Goal: Transaction & Acquisition: Purchase product/service

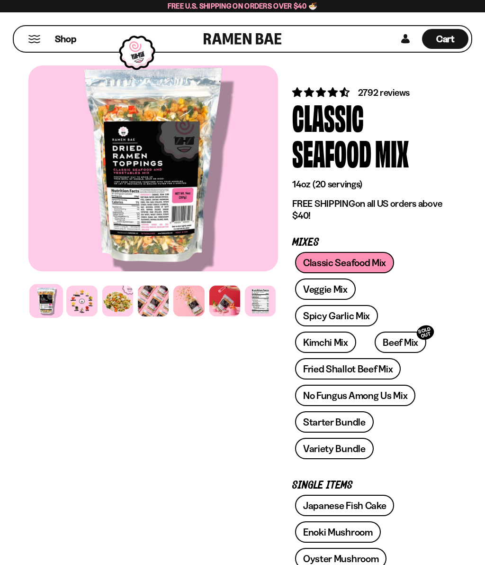
click at [349, 367] on link "Fried Shallot Beef Mix" at bounding box center [348, 368] width 106 height 21
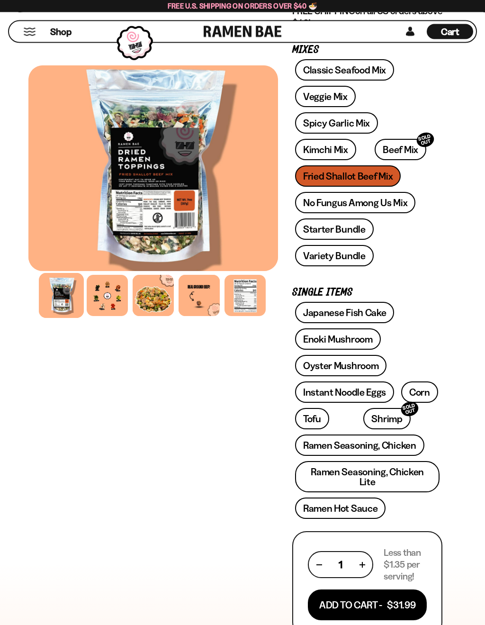
scroll to position [223, 0]
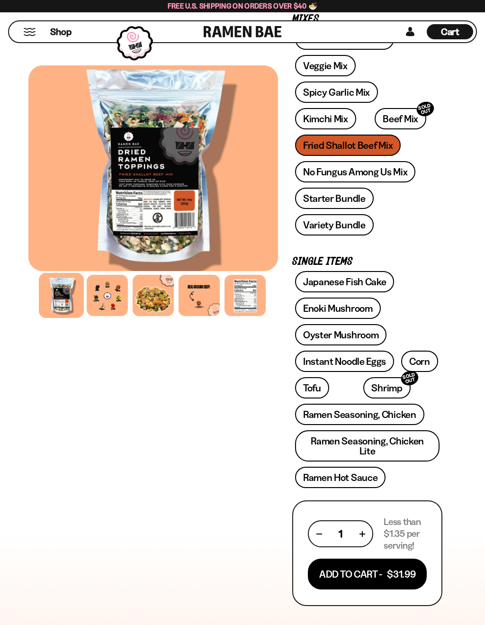
click at [347, 564] on button "Add To Cart - $31.99" at bounding box center [367, 574] width 119 height 31
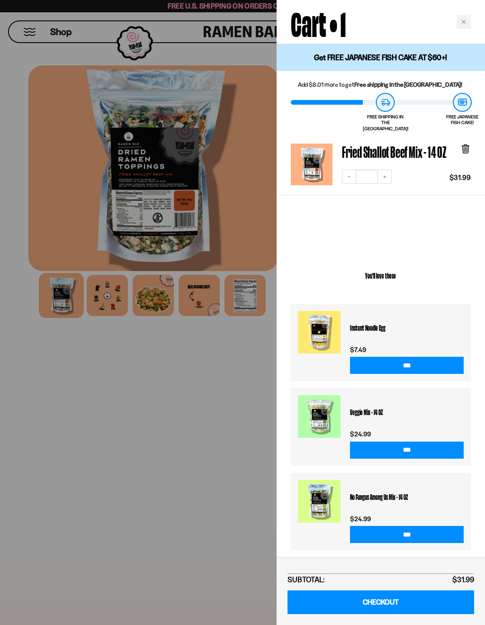
click at [324, 335] on link at bounding box center [319, 332] width 43 height 43
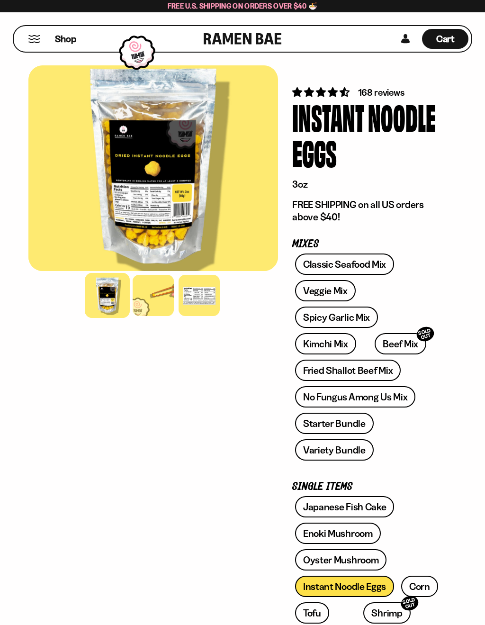
click at [363, 262] on link "Classic Seafood Mix" at bounding box center [344, 264] width 99 height 21
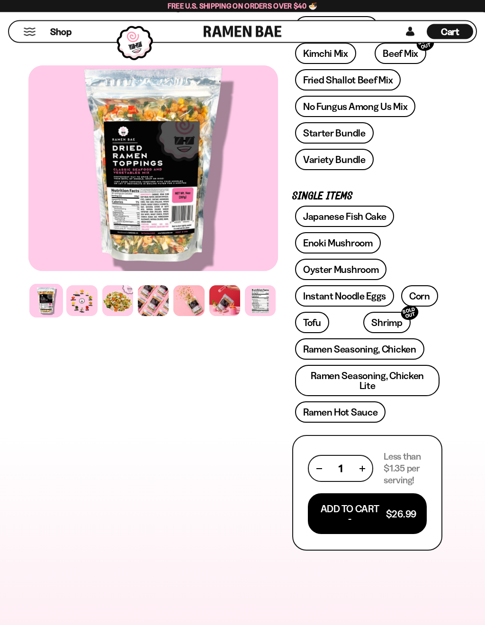
scroll to position [289, 0]
click at [401, 503] on button "Add To Cart - $26.99" at bounding box center [367, 513] width 119 height 41
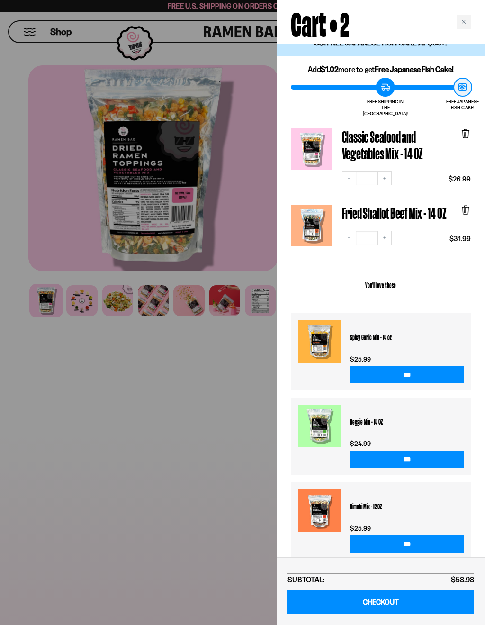
scroll to position [14, 0]
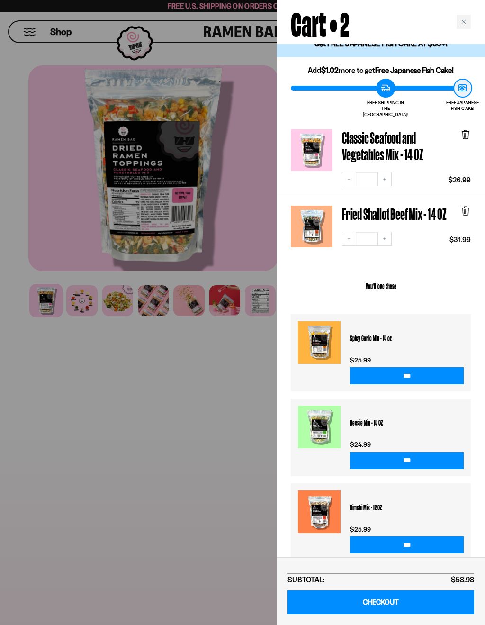
click at [177, 353] on div at bounding box center [242, 312] width 485 height 625
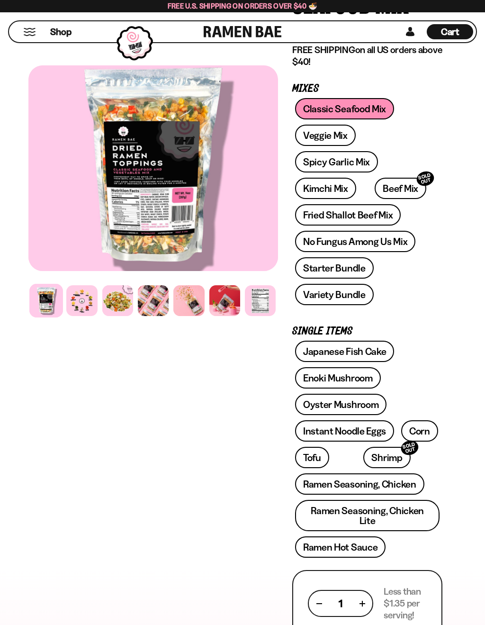
scroll to position [155, 0]
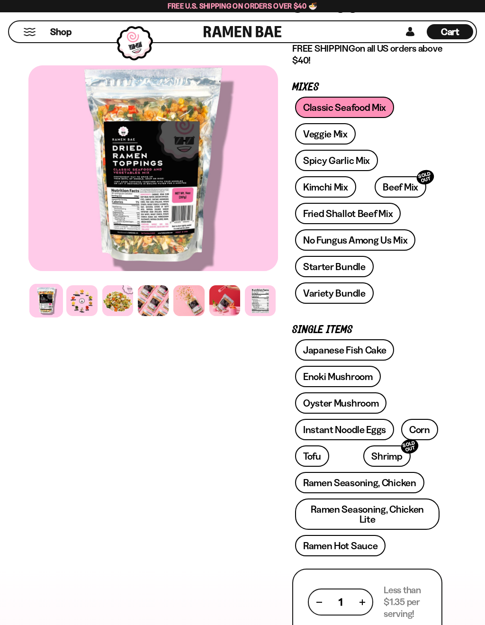
click at [77, 310] on div at bounding box center [81, 300] width 31 height 31
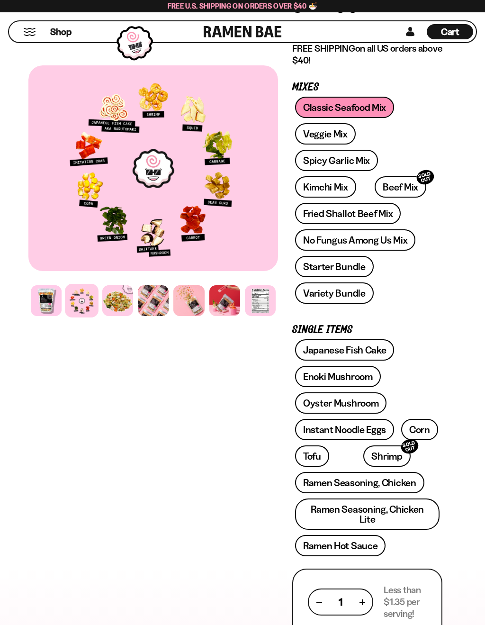
click at [119, 309] on div at bounding box center [117, 300] width 31 height 31
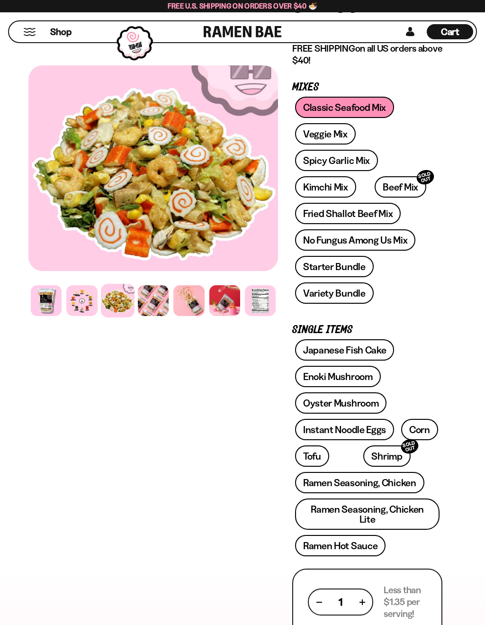
click at [147, 309] on div at bounding box center [153, 300] width 31 height 31
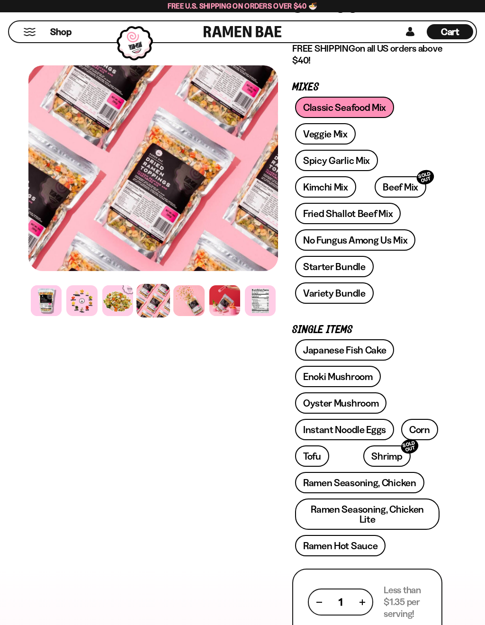
click at [185, 307] on div at bounding box center [188, 300] width 31 height 31
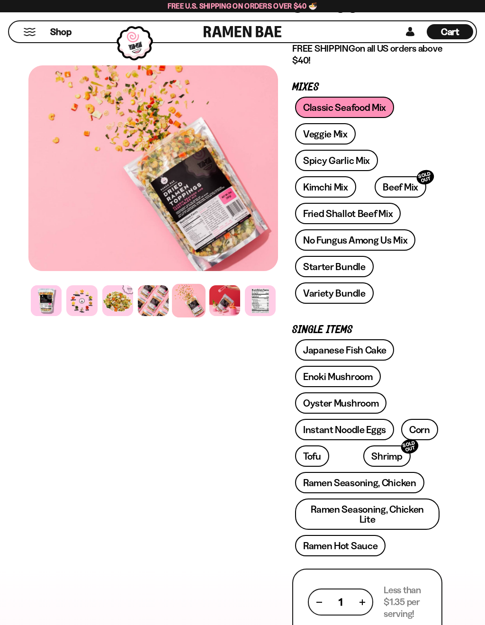
click at [214, 307] on div at bounding box center [225, 300] width 31 height 31
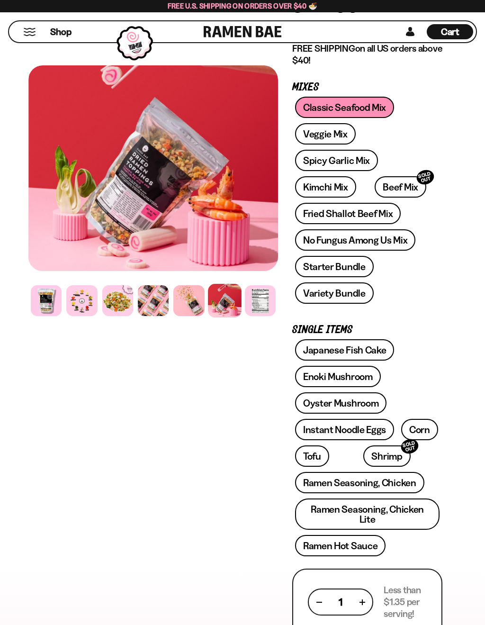
click at [231, 293] on div at bounding box center [225, 301] width 34 height 34
click at [224, 303] on div at bounding box center [225, 301] width 34 height 34
click at [260, 301] on div at bounding box center [260, 300] width 31 height 31
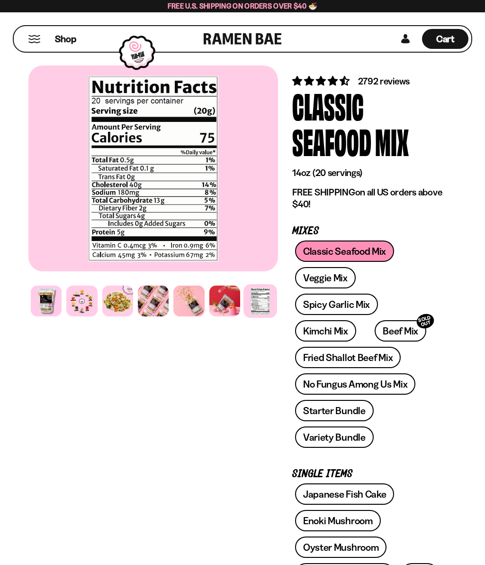
scroll to position [0, 0]
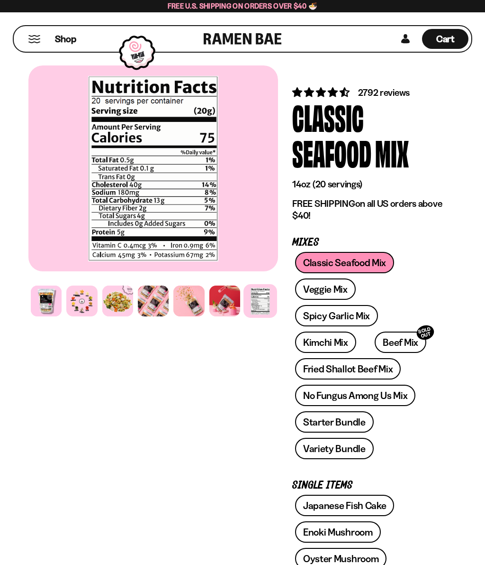
click at [67, 35] on span "Shop" at bounding box center [65, 39] width 21 height 13
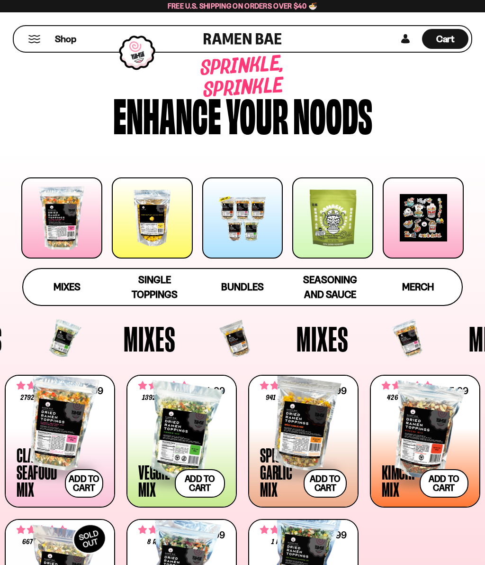
click at [426, 219] on div at bounding box center [423, 217] width 81 height 81
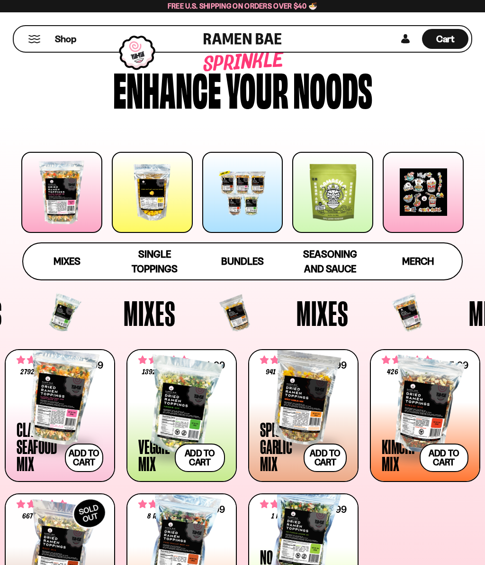
scroll to position [24, 0]
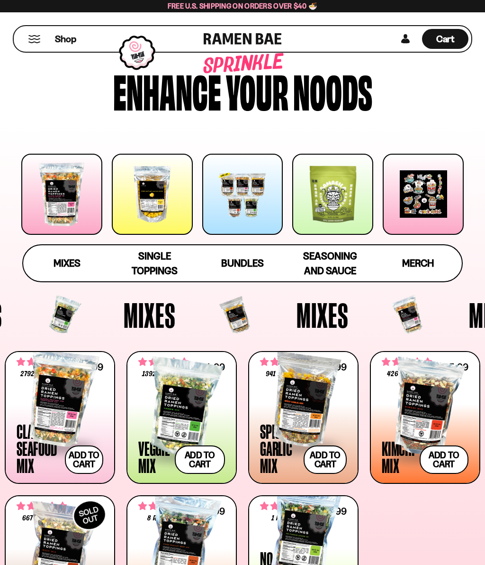
click at [164, 259] on span "Single Toppings" at bounding box center [155, 263] width 46 height 27
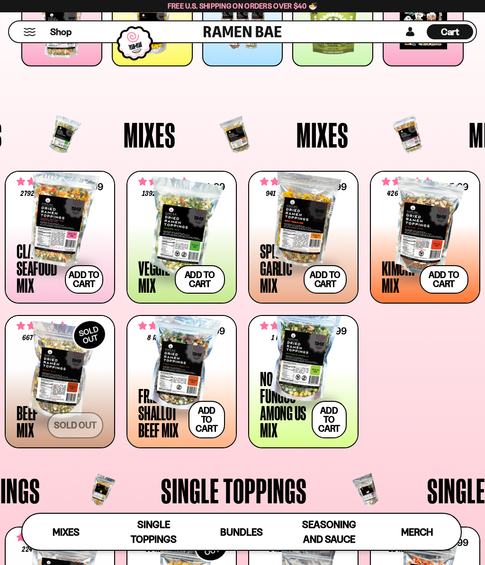
scroll to position [131, 0]
